Goal: Task Accomplishment & Management: Complete application form

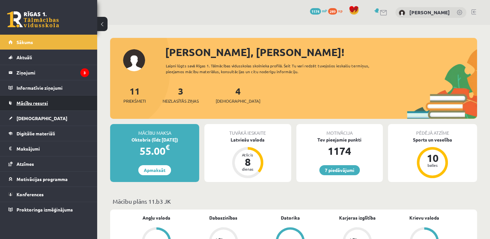
click at [47, 105] on span "Mācību resursi" at bounding box center [32, 103] width 31 height 6
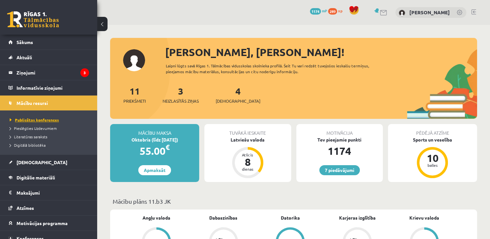
click at [41, 118] on span "Publicētas konferences" at bounding box center [34, 119] width 49 height 5
click at [36, 146] on span "Digitālā bibliotēka" at bounding box center [28, 145] width 36 height 5
click at [39, 129] on span "Pieslēgties Uzdevumiem" at bounding box center [33, 128] width 47 height 5
click at [33, 119] on span "Publicētas konferences" at bounding box center [32, 119] width 45 height 5
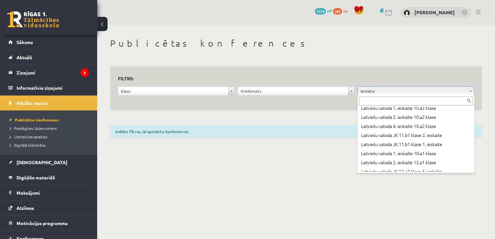
scroll to position [1084, 0]
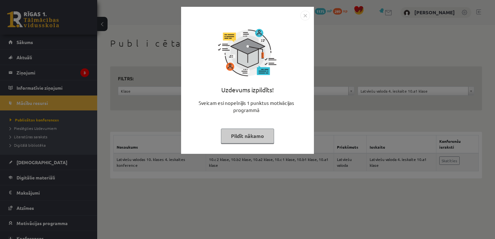
click at [242, 134] on button "Pildīt nākamo" at bounding box center [247, 136] width 53 height 15
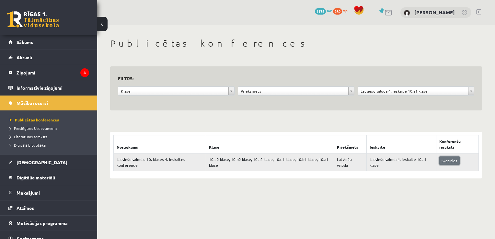
click at [453, 161] on link "Skatīties" at bounding box center [450, 161] width 20 height 8
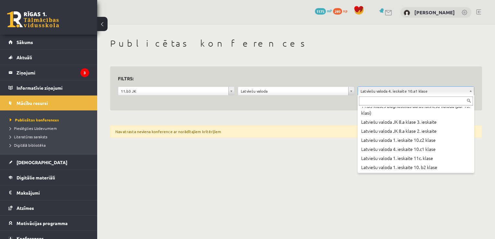
scroll to position [2108, 0]
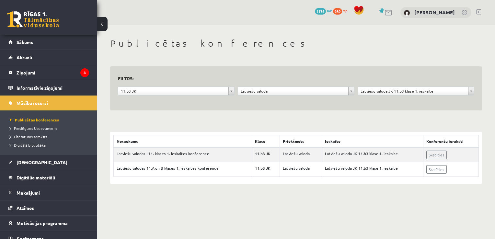
click at [41, 19] on link at bounding box center [33, 19] width 52 height 16
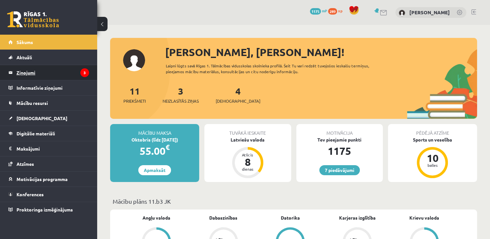
click at [76, 76] on legend "Ziņojumi 3" at bounding box center [53, 72] width 73 height 15
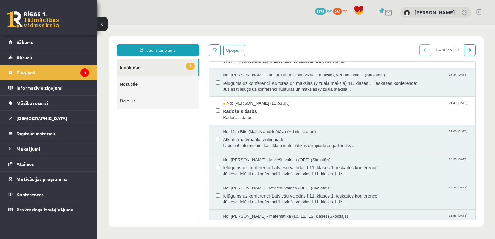
scroll to position [51, 0]
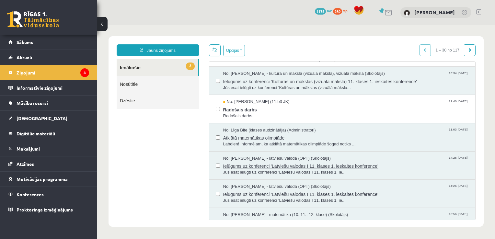
click at [286, 173] on span "Jūs esat ielūgti uz konferenci 'Latviešu valodas I 11. klases 1. ie..." at bounding box center [346, 173] width 246 height 6
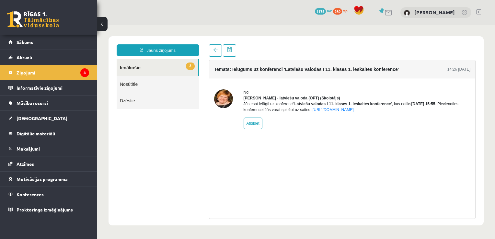
scroll to position [0, 0]
click at [354, 112] on link "https://eskola.r1tv.lv/conferences/4760/join" at bounding box center [333, 110] width 41 height 5
click at [50, 104] on link "Mācību resursi" at bounding box center [48, 103] width 81 height 15
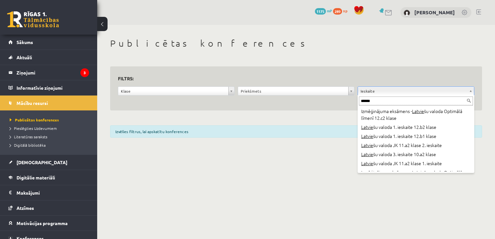
scroll to position [703, 0]
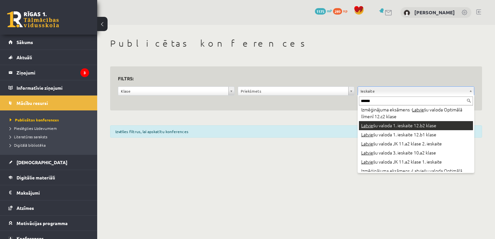
type input "******"
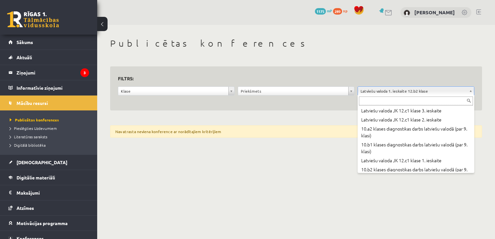
scroll to position [1944, 0]
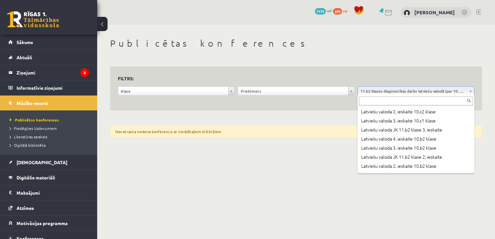
scroll to position [2345, 0]
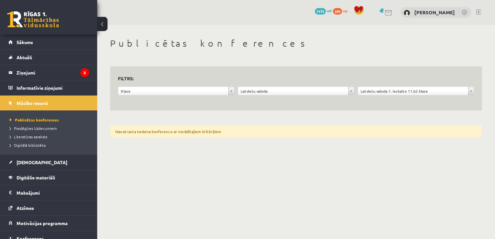
click at [37, 22] on link at bounding box center [33, 19] width 52 height 16
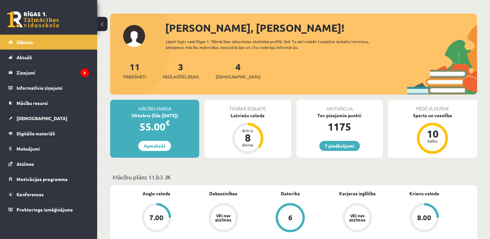
scroll to position [22, 0]
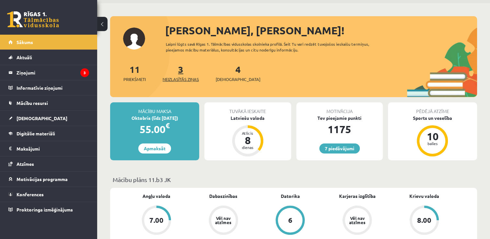
click at [180, 78] on span "Neizlasītās ziņas" at bounding box center [181, 79] width 36 height 6
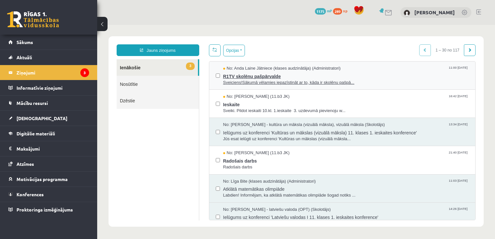
click at [236, 77] on span "R1TV skolēnu pašpārvalde" at bounding box center [346, 76] width 246 height 8
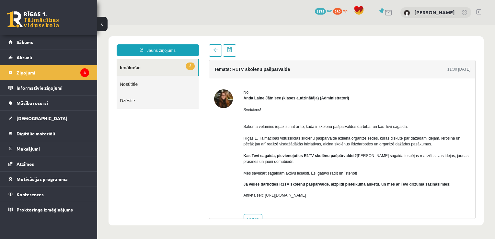
click at [129, 66] on link "2 Ienākošie" at bounding box center [157, 67] width 81 height 17
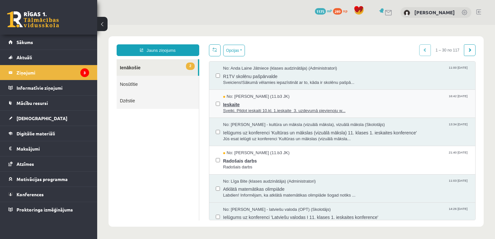
click at [244, 103] on span "Ieskaite" at bounding box center [346, 104] width 246 height 8
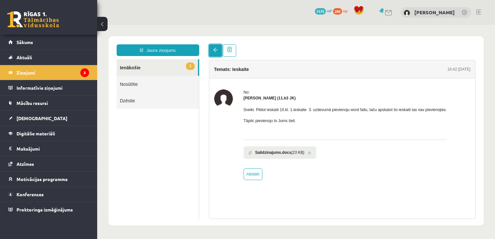
click at [215, 50] on span at bounding box center [215, 50] width 5 height 5
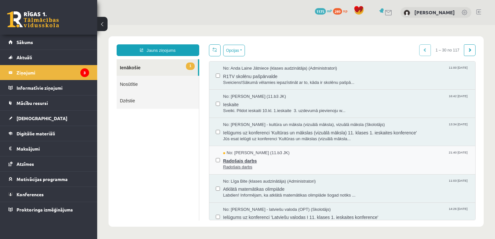
click at [244, 161] on span "Radošais darbs" at bounding box center [346, 160] width 246 height 8
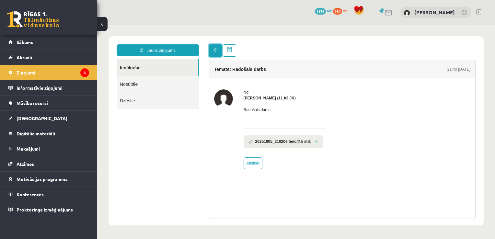
click at [215, 52] on span at bounding box center [215, 50] width 5 height 5
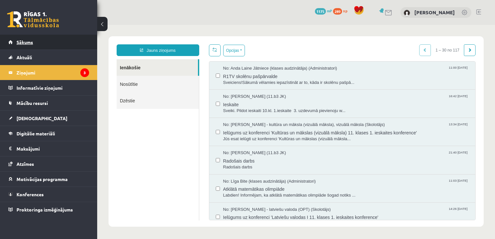
click at [29, 41] on span "Sākums" at bounding box center [25, 42] width 17 height 6
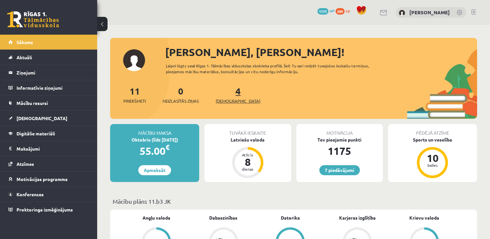
click at [231, 100] on span "[DEMOGRAPHIC_DATA]" at bounding box center [238, 101] width 45 height 6
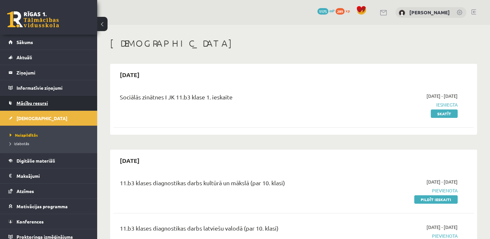
click at [26, 103] on span "Mācību resursi" at bounding box center [32, 103] width 31 height 6
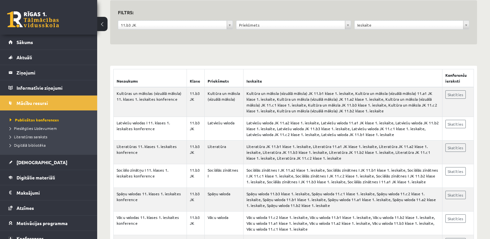
scroll to position [68, 0]
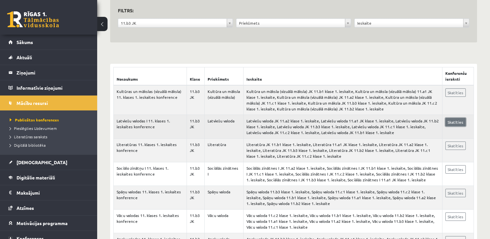
click at [455, 120] on link "Skatīties" at bounding box center [456, 122] width 20 height 8
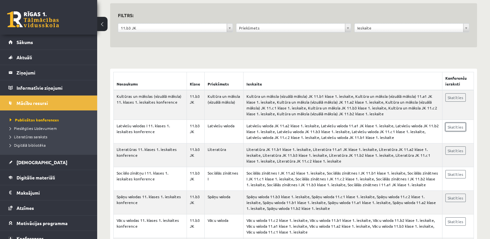
scroll to position [47, 0]
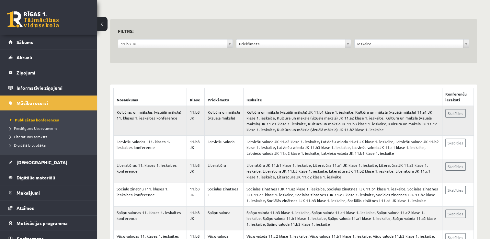
click at [285, 120] on td "Kultūra un māksla (vizuālā māksla) JK 11.b1 klase 1. ieskaite, Kultūra un māksl…" at bounding box center [342, 121] width 199 height 30
click at [451, 113] on link "Skatīties" at bounding box center [456, 113] width 20 height 8
click at [26, 43] on span "Sākums" at bounding box center [25, 42] width 17 height 6
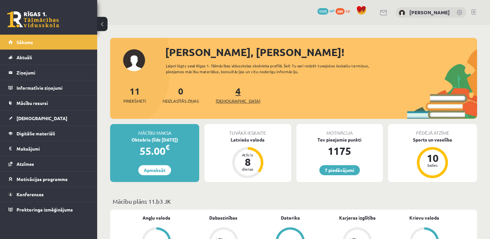
click at [228, 95] on link "4 Ieskaites" at bounding box center [238, 94] width 45 height 19
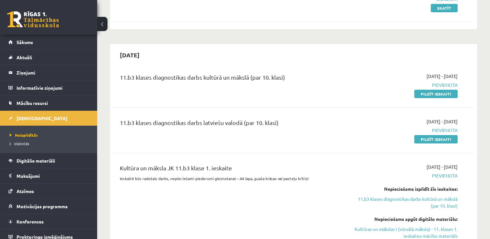
scroll to position [101, 0]
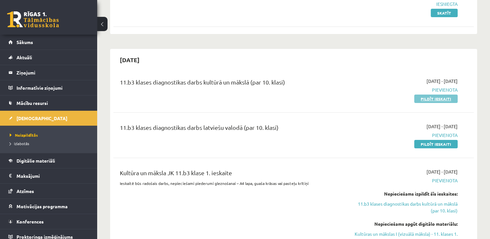
click at [432, 100] on link "Pildīt ieskaiti" at bounding box center [436, 99] width 43 height 8
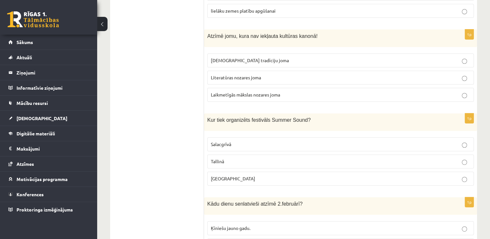
scroll to position [281, 0]
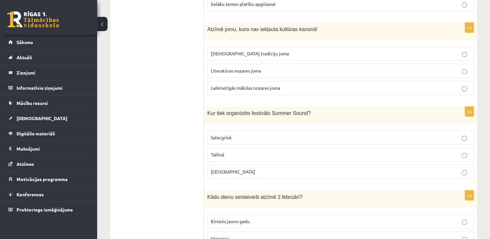
click at [233, 169] on p "Liepājā" at bounding box center [341, 172] width 260 height 7
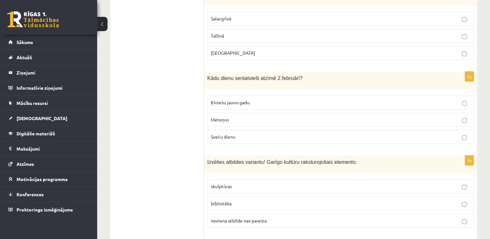
scroll to position [0, 0]
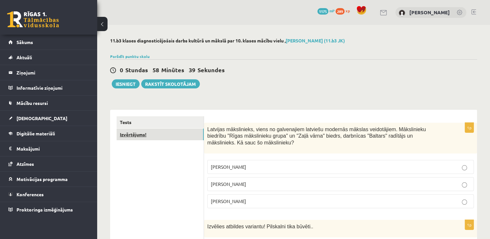
click at [131, 134] on link "Izvērtējums!" at bounding box center [160, 135] width 87 height 12
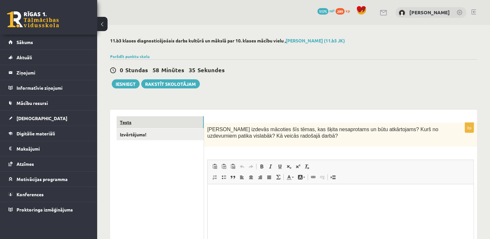
click at [138, 123] on link "Tests" at bounding box center [160, 122] width 87 height 12
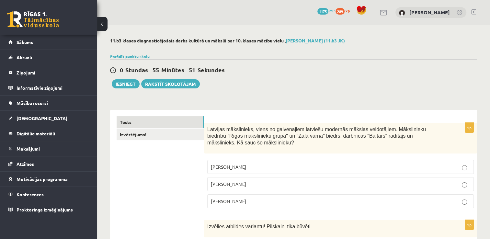
click at [259, 181] on p "Romāns Suta" at bounding box center [341, 184] width 260 height 7
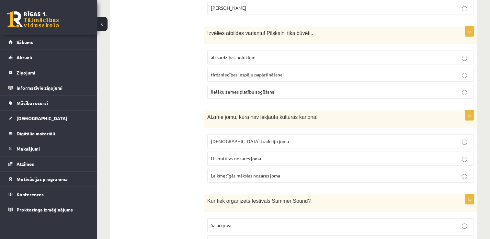
scroll to position [187, 0]
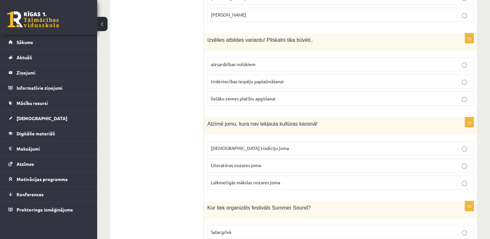
click at [295, 61] on p "aizsardzības nolūkiem" at bounding box center [341, 64] width 260 height 7
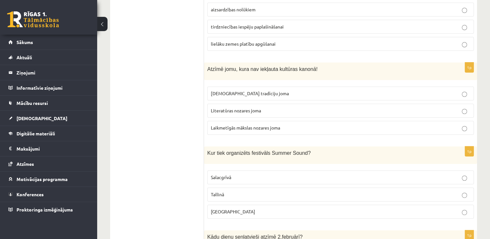
scroll to position [245, 0]
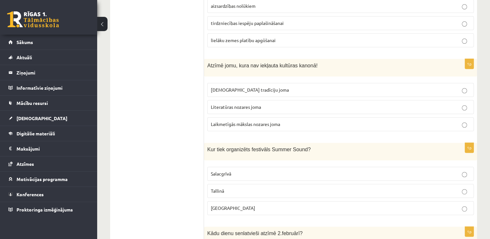
click at [253, 104] on span "Literatūras nozares joma" at bounding box center [236, 107] width 50 height 6
click at [379, 121] on p "Laikmetīgās mākslas nozares joma" at bounding box center [341, 124] width 260 height 7
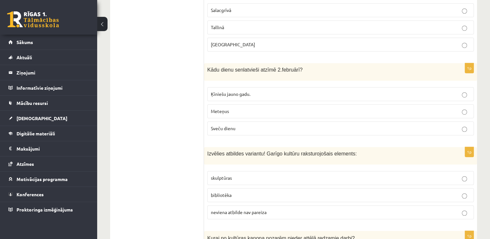
scroll to position [412, 0]
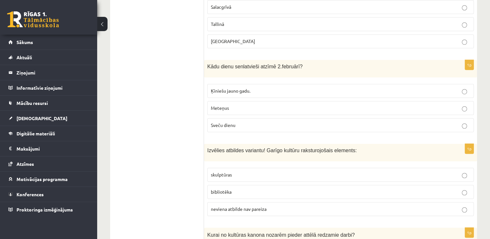
click at [285, 122] on p "Sveču dienu" at bounding box center [341, 125] width 260 height 7
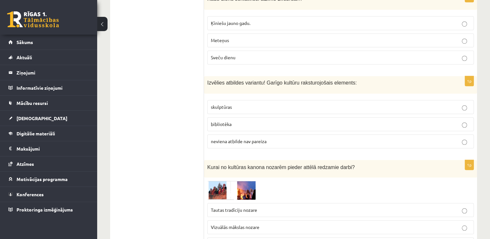
scroll to position [483, 0]
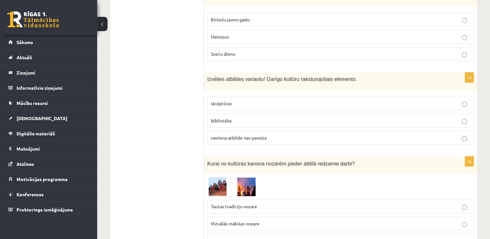
click at [323, 100] on p "skulptūras" at bounding box center [341, 103] width 260 height 7
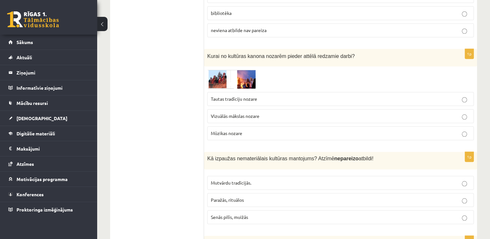
scroll to position [597, 0]
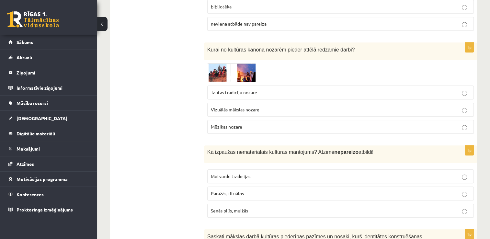
click at [216, 63] on img at bounding box center [231, 72] width 49 height 19
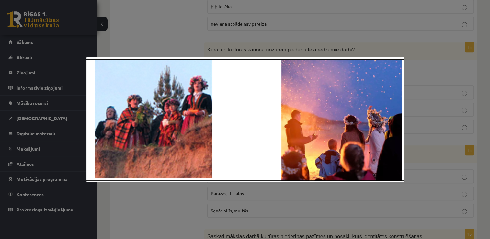
click at [383, 44] on div at bounding box center [245, 119] width 490 height 239
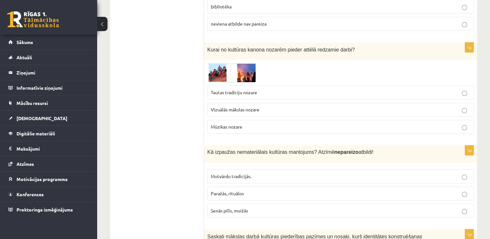
click at [238, 63] on img at bounding box center [231, 72] width 49 height 19
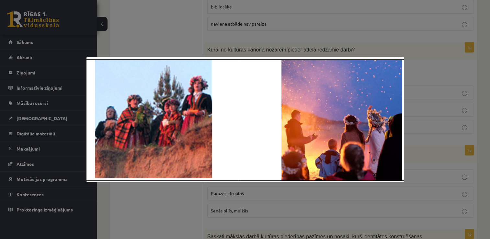
click at [180, 35] on div at bounding box center [245, 119] width 490 height 239
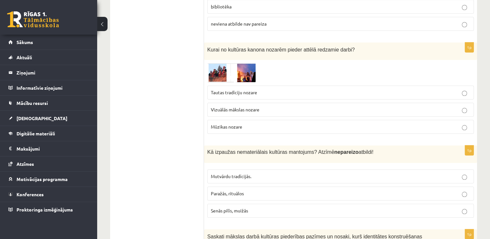
click at [236, 89] on p "Tautas tradīciju nozare" at bounding box center [341, 92] width 260 height 7
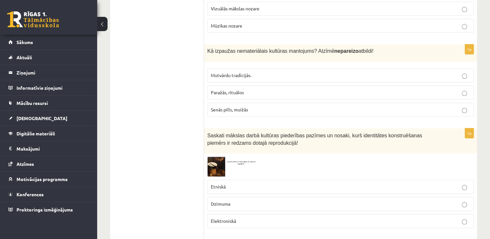
scroll to position [701, 0]
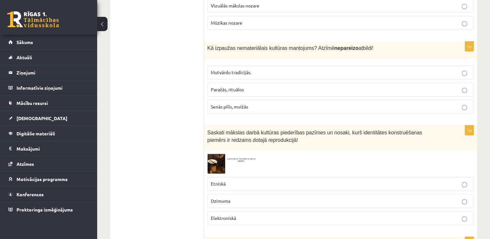
click at [293, 69] on p "Mutvārdu tradīcijās." at bounding box center [341, 72] width 260 height 7
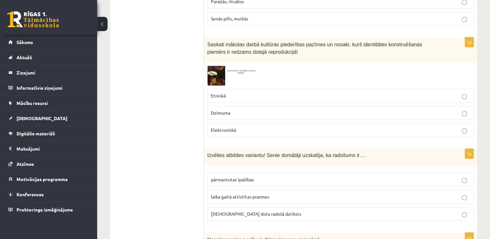
scroll to position [799, 0]
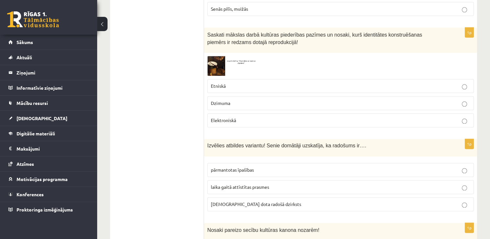
click at [215, 56] on img at bounding box center [231, 66] width 49 height 20
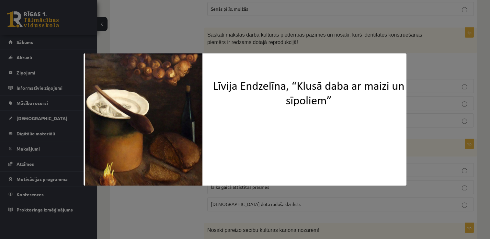
click at [305, 47] on div at bounding box center [245, 119] width 490 height 239
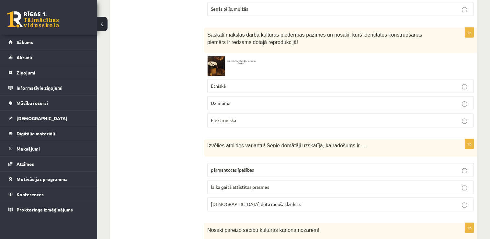
click at [220, 83] on span "Etniskā" at bounding box center [218, 86] width 15 height 6
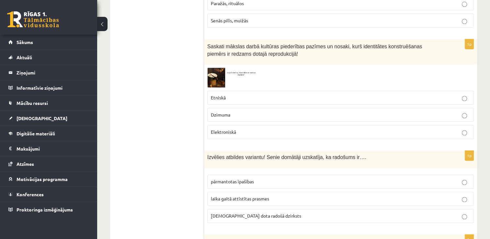
scroll to position [794, 0]
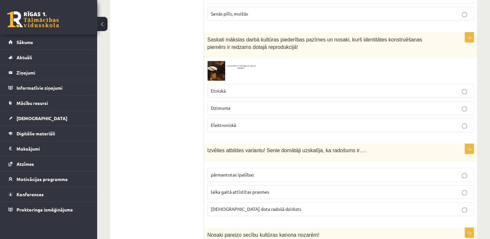
click at [211, 62] on img at bounding box center [231, 71] width 49 height 20
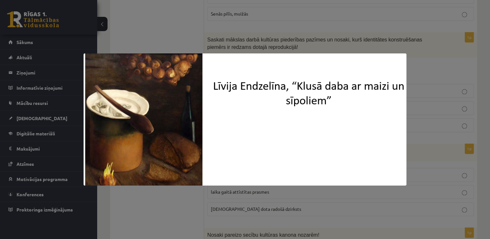
click at [305, 46] on div at bounding box center [245, 119] width 490 height 239
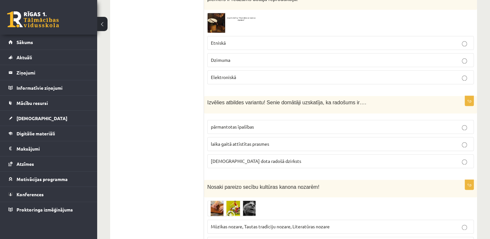
scroll to position [865, 0]
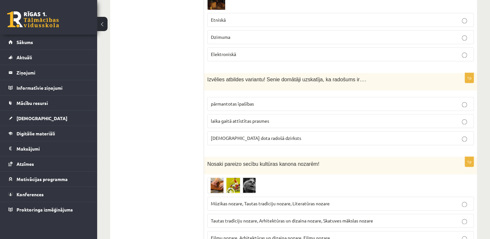
click at [295, 135] on p "dieva dota radošā dzirksts" at bounding box center [341, 138] width 260 height 7
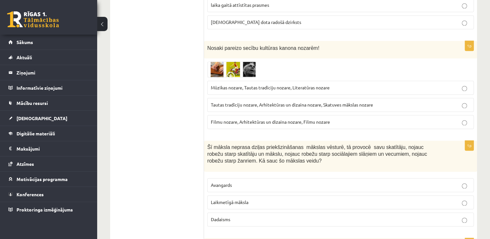
scroll to position [991, 0]
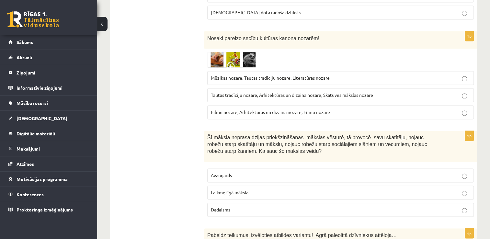
click at [217, 52] on img at bounding box center [231, 60] width 49 height 16
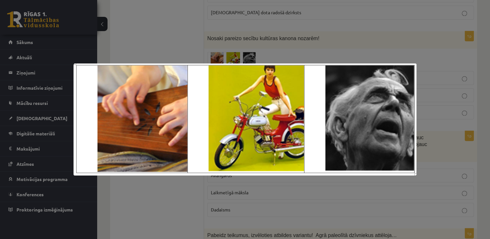
click at [301, 54] on div at bounding box center [245, 119] width 490 height 239
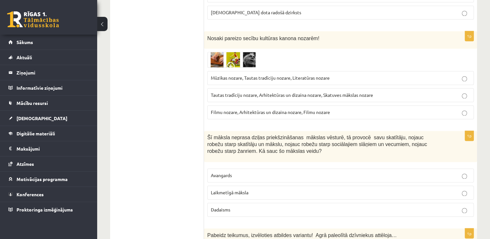
click at [217, 52] on img at bounding box center [231, 60] width 49 height 16
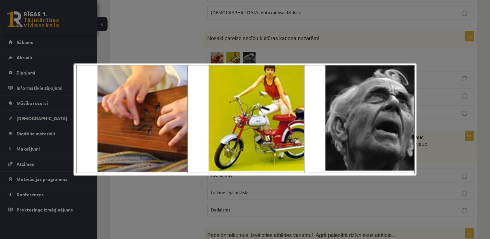
click at [294, 52] on div at bounding box center [245, 119] width 490 height 239
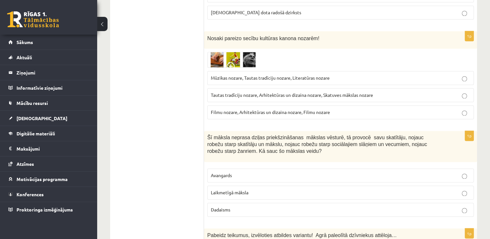
click at [232, 88] on label "Tautas tradīciju nozare, Arhitektūras un dizaina nozare, Skatuves mākslas nozare" at bounding box center [340, 95] width 267 height 14
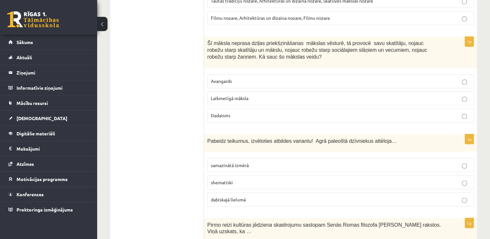
scroll to position [1092, 0]
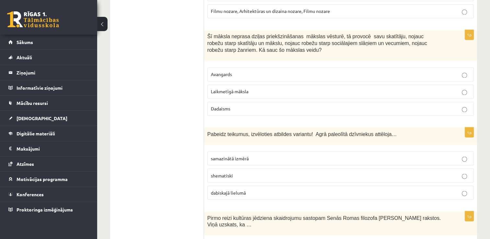
click at [454, 88] on p "Laikmetīgā māksla" at bounding box center [341, 91] width 260 height 7
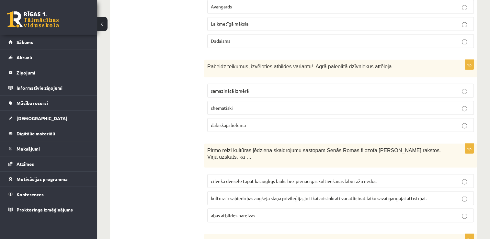
scroll to position [1167, 0]
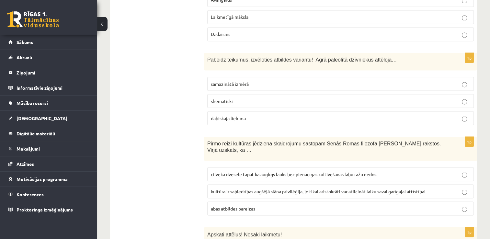
click at [311, 115] on p "dabiskajā lielumā" at bounding box center [341, 118] width 260 height 7
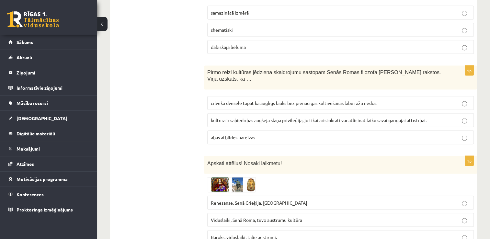
scroll to position [1258, 0]
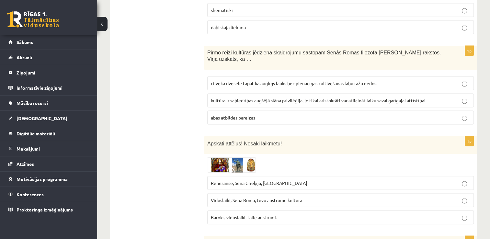
click at [446, 94] on label "kultūra ir sabiedrības augšējā slāņa privilēģija, jo tikai aristokrāti var atli…" at bounding box center [340, 101] width 267 height 14
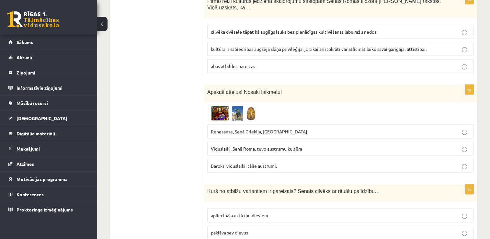
scroll to position [1319, 0]
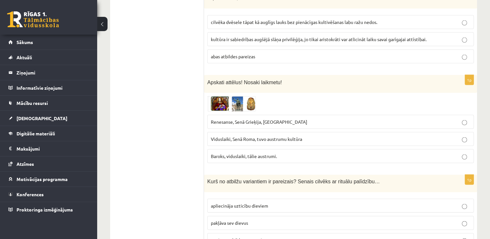
click at [220, 96] on img at bounding box center [231, 104] width 49 height 16
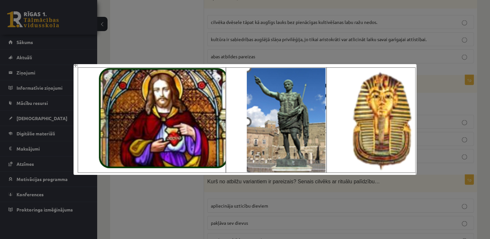
click at [189, 49] on div at bounding box center [245, 119] width 490 height 239
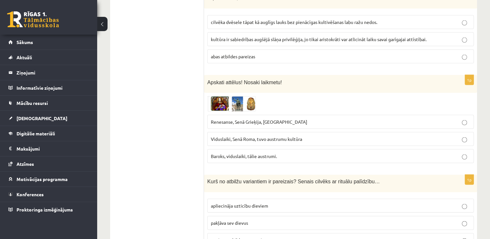
click at [254, 136] on span "Viduslaiki, Senā Roma, tuvo austrumu kultūra" at bounding box center [256, 139] width 91 height 6
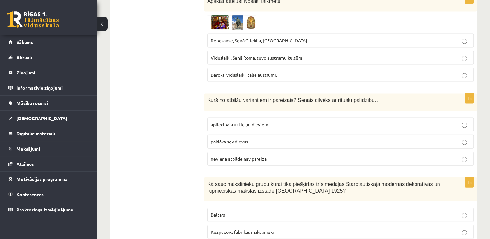
scroll to position [1403, 0]
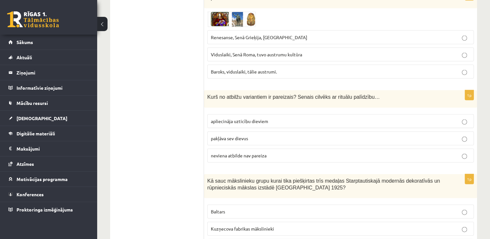
click at [311, 118] on p "apliecināja uzticību dieviem" at bounding box center [341, 121] width 260 height 7
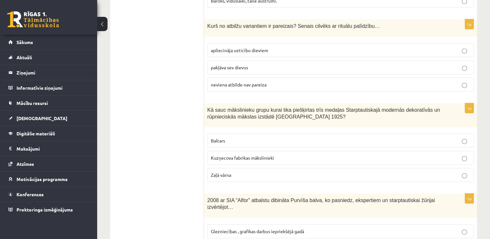
scroll to position [1481, 0]
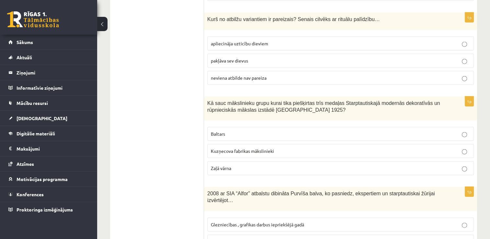
click at [413, 148] on p "Kuzņecova fabrikas mākslinieki" at bounding box center [341, 151] width 260 height 7
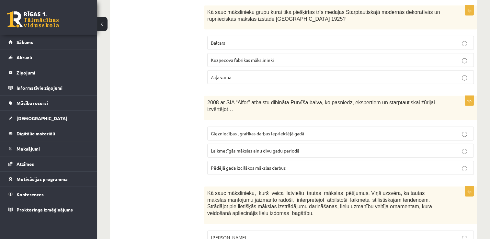
scroll to position [1579, 0]
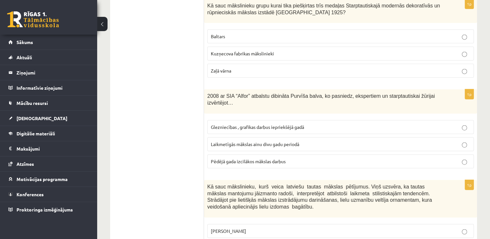
click at [326, 141] on p "Laikmetīgās mākslas ainu divu gadu periodā" at bounding box center [341, 144] width 260 height 7
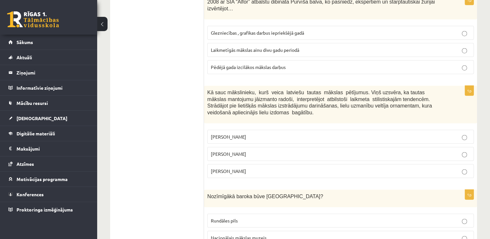
scroll to position [1686, 0]
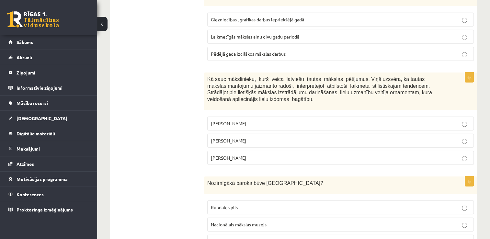
click at [312, 137] on p "Jūlijs Madernieks" at bounding box center [341, 140] width 260 height 7
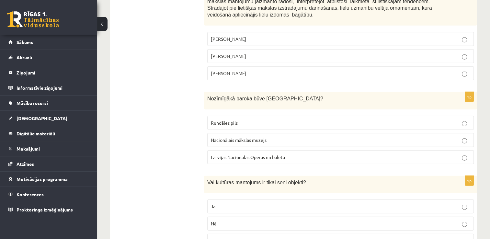
scroll to position [1774, 0]
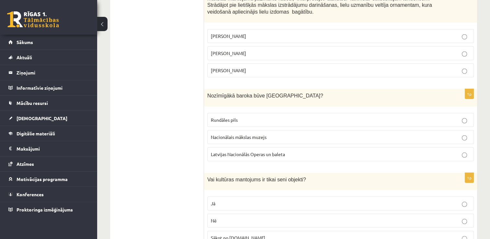
click at [331, 117] on p "Rundāles pils" at bounding box center [341, 120] width 260 height 7
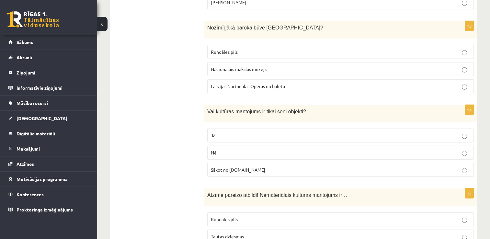
scroll to position [1849, 0]
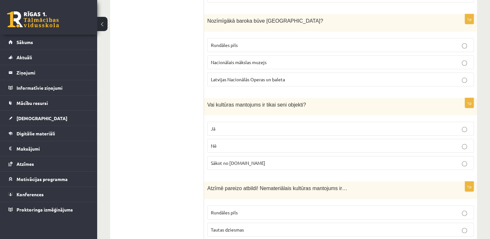
click at [290, 143] on p "Nē" at bounding box center [341, 146] width 260 height 7
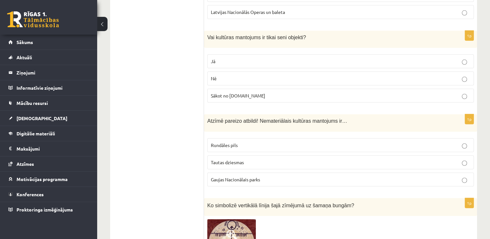
scroll to position [1923, 0]
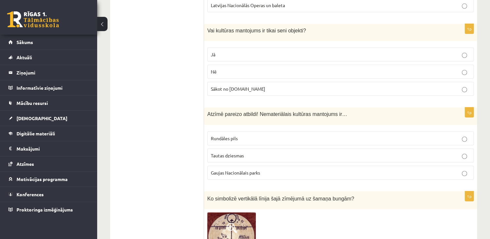
click at [283, 152] on p "Tautas dziesmas" at bounding box center [341, 155] width 260 height 7
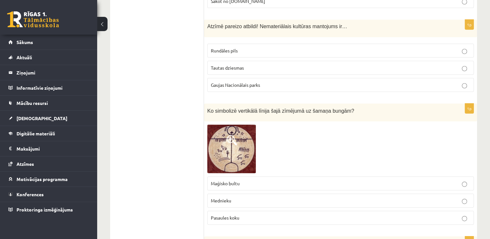
scroll to position [2027, 0]
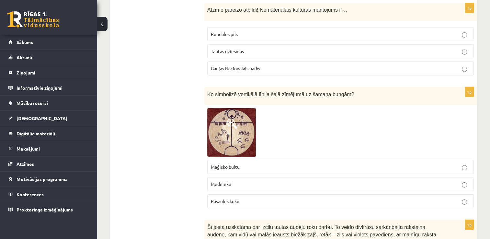
click at [301, 198] on p "Pasaules koku" at bounding box center [341, 201] width 260 height 7
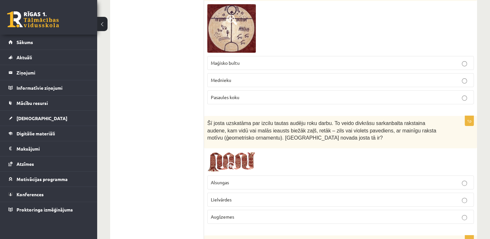
scroll to position [2135, 0]
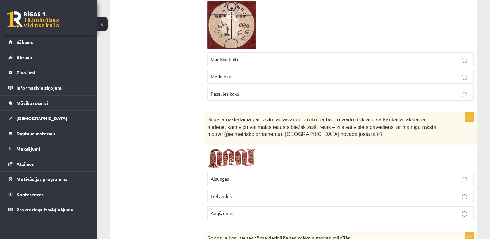
click at [334, 193] on p "Lielvārdes" at bounding box center [341, 196] width 260 height 7
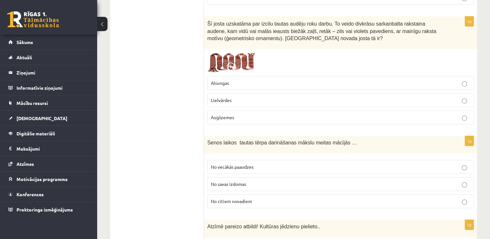
scroll to position [2244, 0]
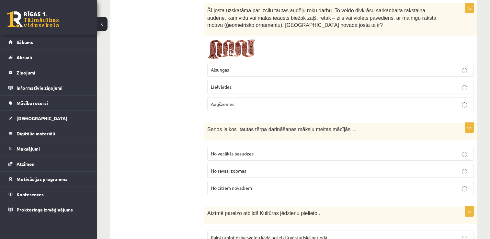
click at [281, 150] on p "No vecākās paaudzes" at bounding box center [341, 153] width 260 height 7
click at [447, 185] on p "No citiem novadiem" at bounding box center [341, 188] width 260 height 7
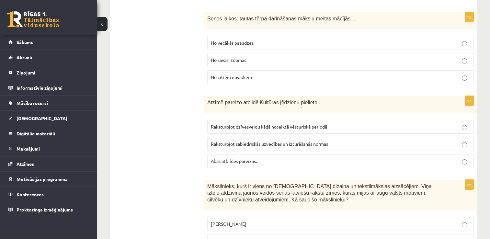
scroll to position [2358, 0]
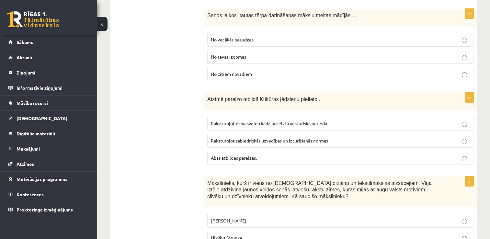
click at [386, 155] on p "Abas atbildes pareizas." at bounding box center [341, 158] width 260 height 7
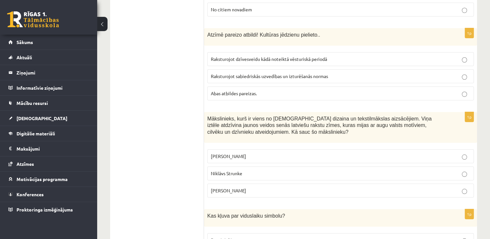
scroll to position [2436, 0]
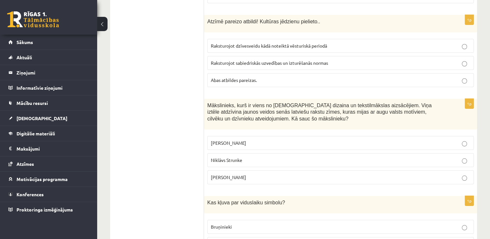
click at [416, 140] on p "Ansis Cīrulis" at bounding box center [341, 143] width 260 height 7
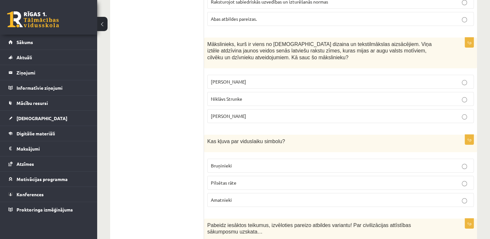
scroll to position [2497, 0]
click at [322, 162] on p "Bruņinieki" at bounding box center [341, 165] width 260 height 7
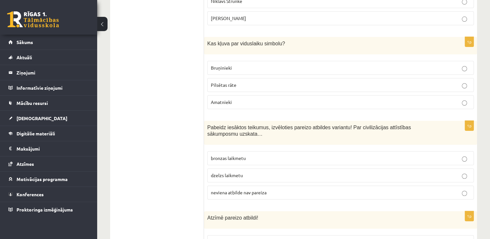
scroll to position [2625, 0]
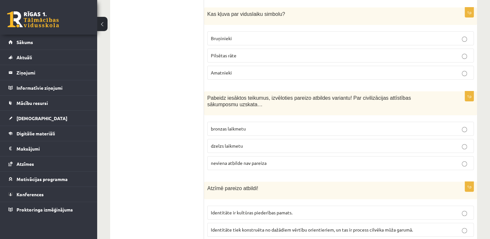
click at [350, 125] on p "bronzas laikmetu" at bounding box center [341, 128] width 260 height 7
click at [306, 209] on p "Identitāte ir kultūras piederības pamats." at bounding box center [341, 212] width 260 height 7
click at [409, 227] on span "Identitāte tiek konstruēta no dažādiem vērtību orientieriem, un tas ir process …" at bounding box center [312, 230] width 202 height 6
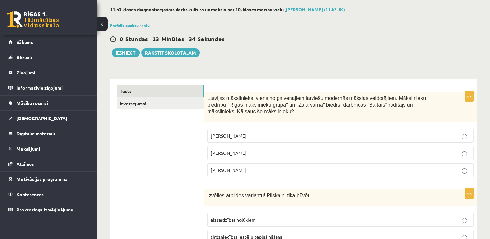
scroll to position [0, 0]
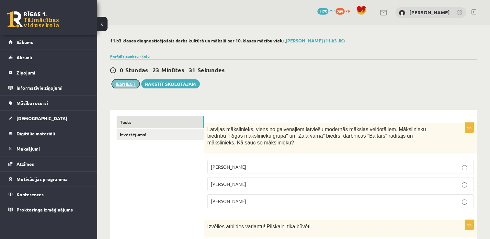
click at [124, 82] on button "Iesniegt" at bounding box center [126, 83] width 28 height 9
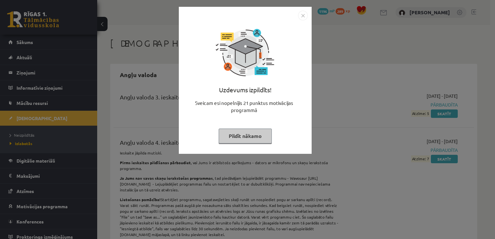
click at [241, 132] on button "Pildīt nākamo" at bounding box center [245, 136] width 53 height 15
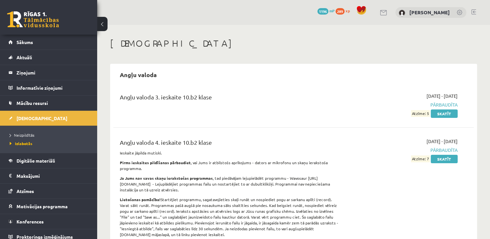
click at [47, 24] on link at bounding box center [33, 19] width 52 height 16
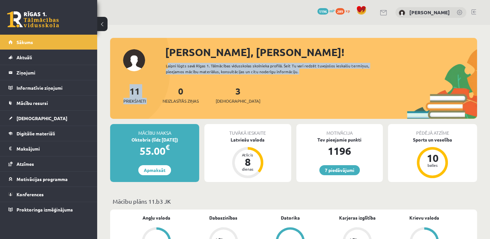
drag, startPoint x: 150, startPoint y: 62, endPoint x: 157, endPoint y: 88, distance: 27.1
click at [157, 88] on div "[PERSON_NAME], [PERSON_NAME]! Laipni lūgts savā Rīgas 1. Tālmācības vidusskolas…" at bounding box center [293, 81] width 367 height 75
click at [157, 88] on div "11 Priekšmeti 0 Neizlasītās ziņas 3 Ieskaites" at bounding box center [293, 101] width 367 height 35
click at [150, 100] on div "11 Priekšmeti 0 Neizlasītās ziņas 3 Ieskaites" at bounding box center [293, 101] width 367 height 35
